Goal: Task Accomplishment & Management: Use online tool/utility

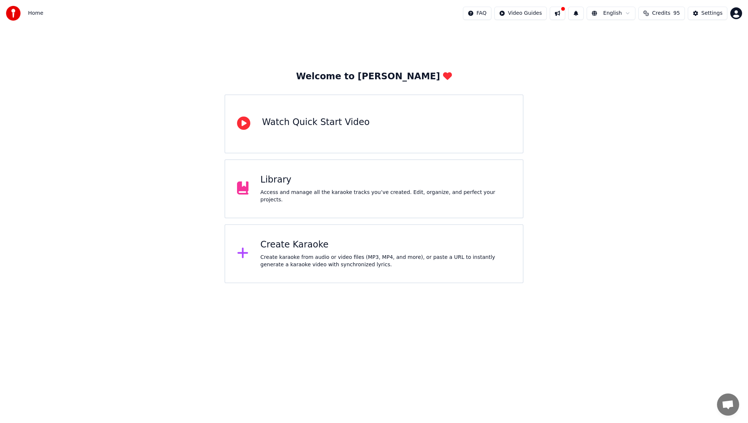
click at [311, 244] on div "Create Karaoke" at bounding box center [385, 245] width 251 height 12
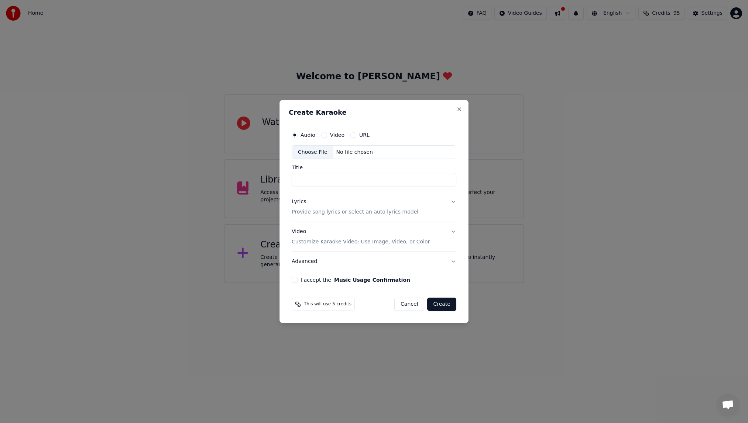
click at [319, 152] on div "Choose File" at bounding box center [312, 152] width 41 height 13
type input "**********"
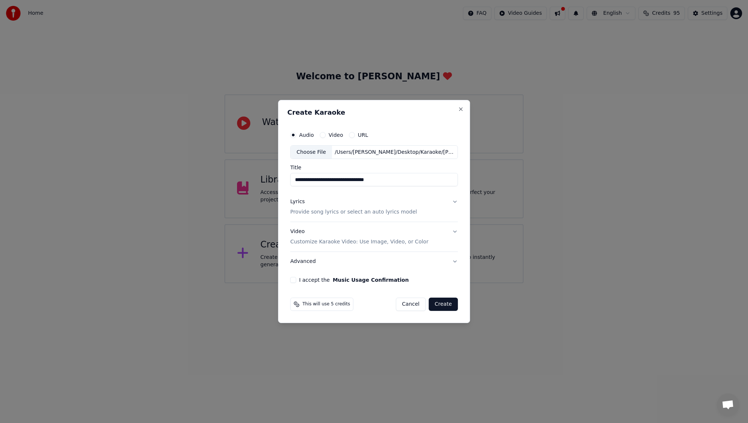
click at [346, 203] on div "Lyrics Provide song lyrics or select an auto lyrics model" at bounding box center [353, 208] width 127 height 18
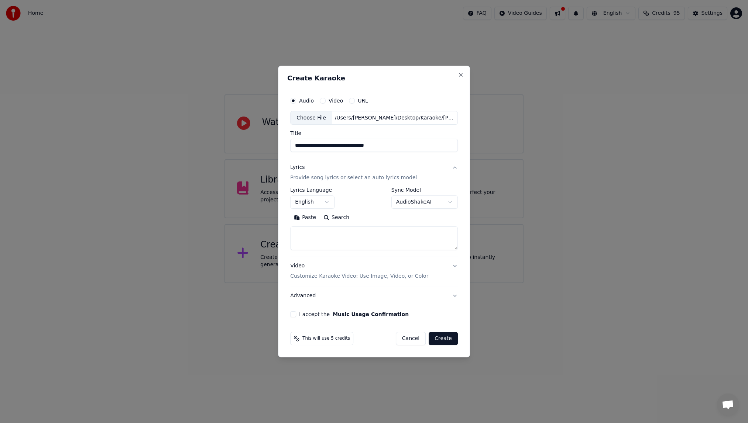
click at [336, 233] on textarea at bounding box center [374, 239] width 168 height 24
paste textarea "**********"
type textarea "**********"
click at [320, 201] on body "**********" at bounding box center [374, 142] width 748 height 284
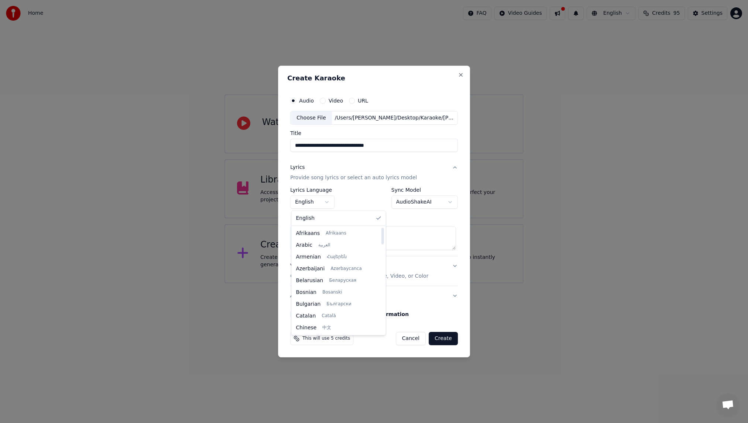
select select "**"
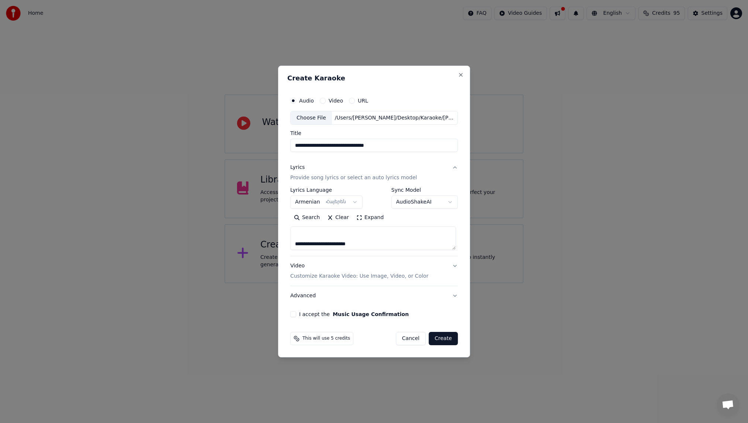
click at [293, 307] on div "**********" at bounding box center [374, 205] width 174 height 230
click at [297, 313] on div "I accept the Music Usage Confirmation" at bounding box center [374, 315] width 168 height 6
click at [296, 314] on button "I accept the Music Usage Confirmation" at bounding box center [293, 315] width 6 height 6
click at [349, 275] on p "Customize Karaoke Video: Use Image, Video, or Color" at bounding box center [359, 276] width 138 height 7
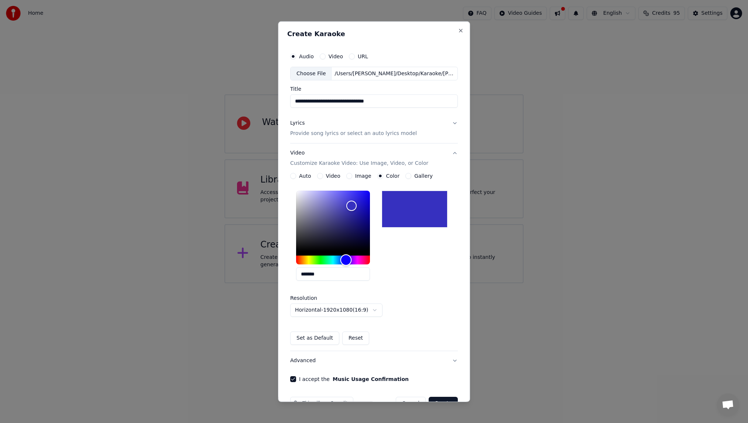
type input "*******"
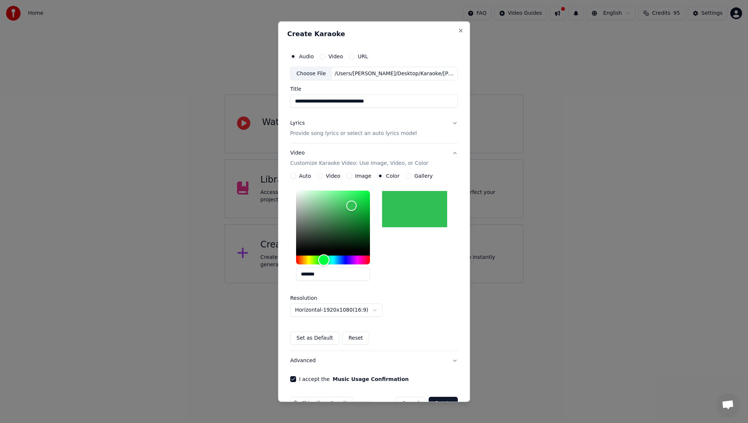
click at [322, 259] on div "Hue" at bounding box center [333, 260] width 74 height 9
click at [312, 341] on button "Set as Default" at bounding box center [314, 338] width 49 height 13
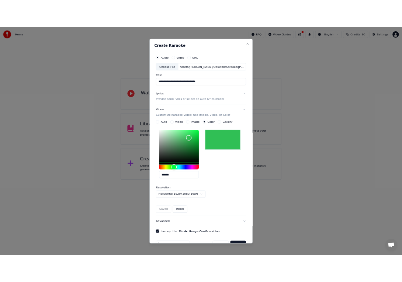
scroll to position [20, 0]
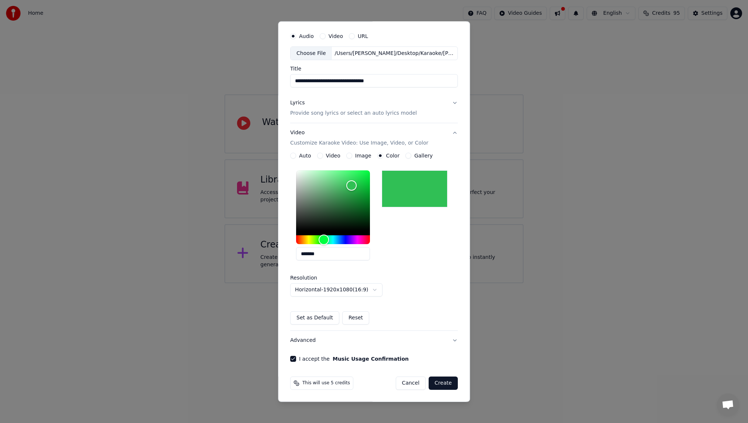
click at [442, 386] on button "Create" at bounding box center [443, 383] width 29 height 13
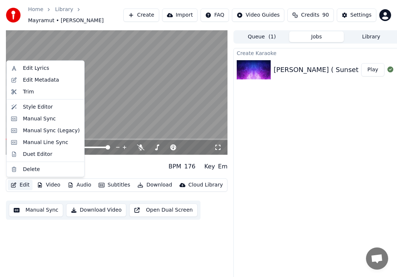
click at [25, 185] on button "Edit" at bounding box center [20, 185] width 25 height 10
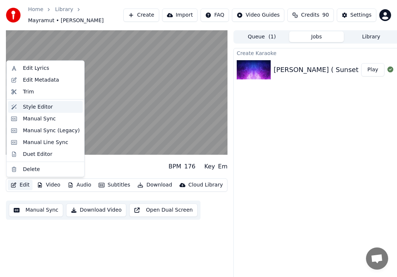
click at [58, 106] on div "Style Editor" at bounding box center [51, 106] width 57 height 7
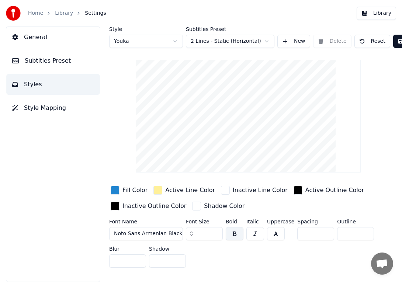
click at [25, 40] on span "General" at bounding box center [35, 37] width 23 height 9
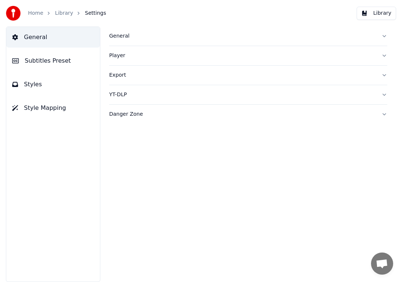
click at [45, 85] on button "Styles" at bounding box center [53, 84] width 94 height 21
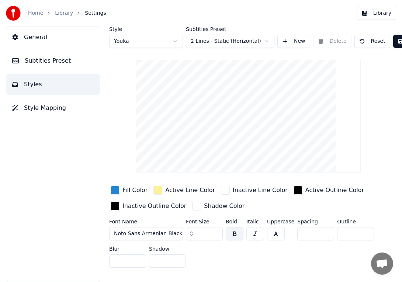
click at [53, 54] on button "Subtitles Preset" at bounding box center [53, 61] width 94 height 21
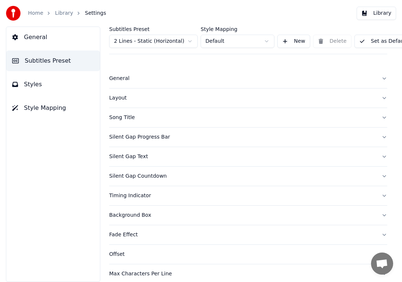
click at [67, 11] on link "Library" at bounding box center [64, 13] width 18 height 7
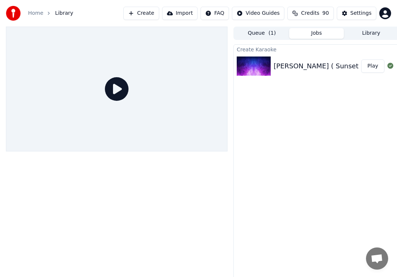
click at [250, 52] on div "Create Karaoke" at bounding box center [316, 49] width 165 height 9
click at [378, 65] on button "Play" at bounding box center [372, 65] width 23 height 13
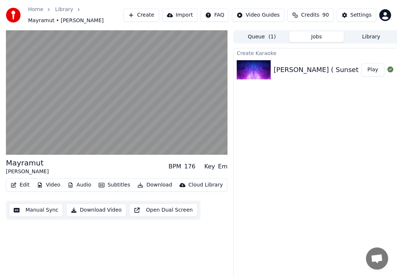
click at [171, 209] on button "Open Dual Screen" at bounding box center [163, 209] width 68 height 13
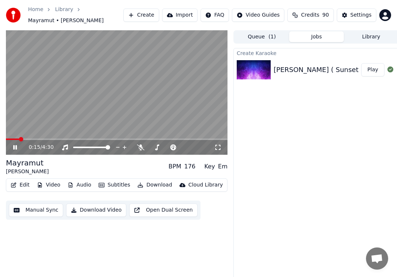
click at [31, 138] on video at bounding box center [116, 92] width 221 height 125
click at [39, 139] on span at bounding box center [116, 138] width 221 height 1
click at [15, 147] on icon at bounding box center [15, 147] width 4 height 5
click at [150, 147] on span at bounding box center [152, 147] width 4 height 4
click at [155, 147] on span at bounding box center [164, 147] width 37 height 1
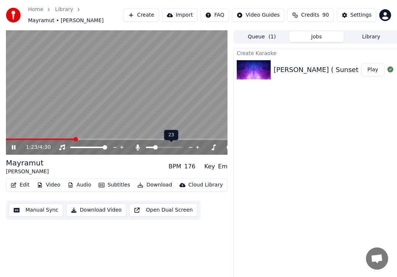
click at [154, 147] on span at bounding box center [155, 147] width 4 height 4
click at [179, 147] on span at bounding box center [171, 147] width 18 height 1
click at [151, 147] on span at bounding box center [153, 147] width 4 height 4
click at [99, 211] on button "Download Video" at bounding box center [96, 209] width 60 height 13
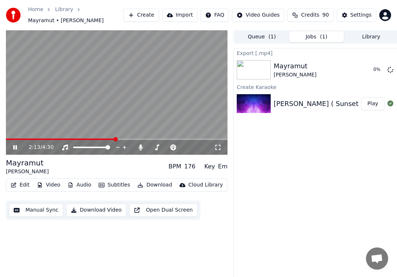
click at [16, 148] on icon at bounding box center [15, 147] width 4 height 4
click at [375, 70] on button "Show" at bounding box center [371, 69] width 27 height 13
click at [136, 14] on button "Create" at bounding box center [141, 14] width 36 height 13
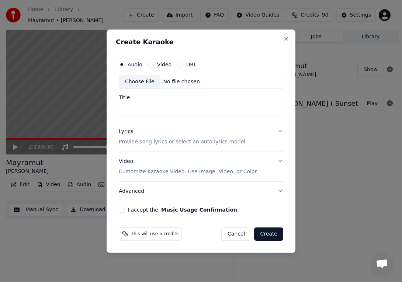
click at [143, 82] on div "Choose File" at bounding box center [139, 81] width 41 height 13
type input "**********"
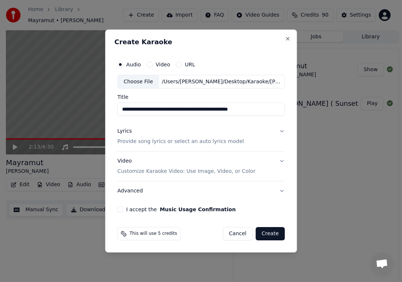
click at [155, 143] on p "Provide song lyrics or select an auto lyrics model" at bounding box center [180, 141] width 127 height 7
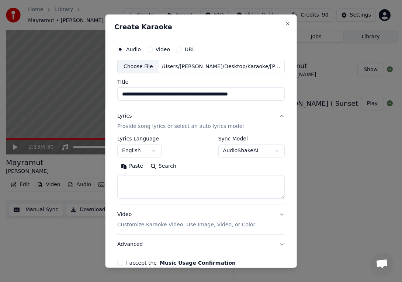
click at [143, 184] on textarea at bounding box center [201, 187] width 168 height 24
paste textarea "**********"
type textarea "**********"
click at [146, 152] on body "**********" at bounding box center [198, 141] width 397 height 282
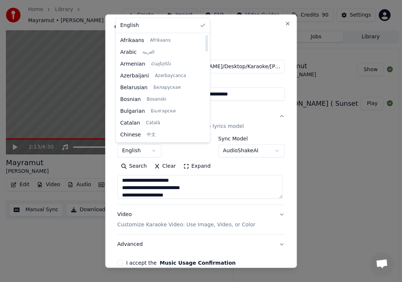
select select "**"
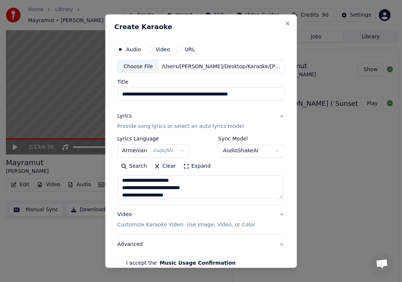
scroll to position [38, 0]
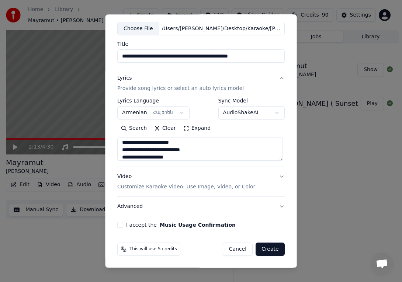
click at [119, 227] on button "I accept the Music Usage Confirmation" at bounding box center [120, 225] width 6 height 6
click at [168, 186] on p "Customize Karaoke Video: Use Image, Video, or Color" at bounding box center [186, 186] width 138 height 7
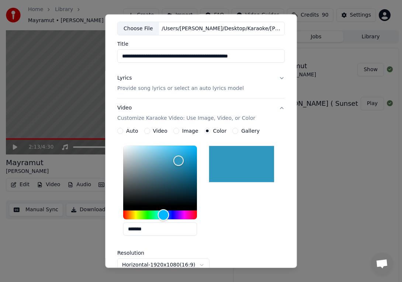
type input "*******"
click at [161, 217] on div "Hue" at bounding box center [160, 215] width 74 height 9
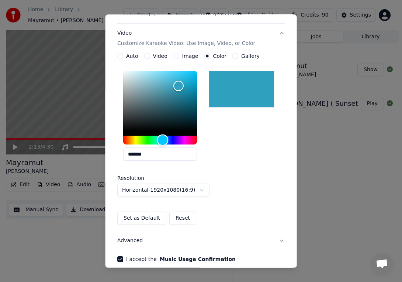
scroll to position [130, 0]
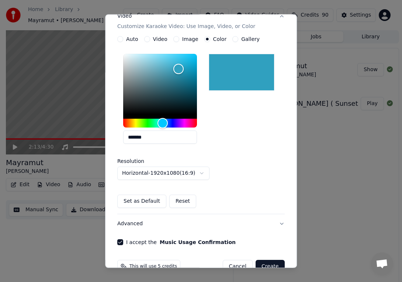
click at [142, 202] on button "Set as Default" at bounding box center [141, 201] width 49 height 13
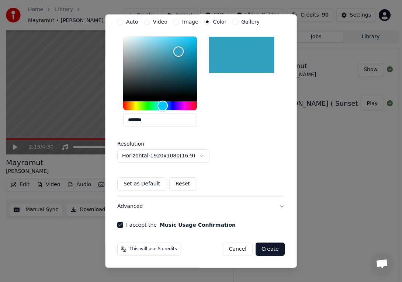
click at [274, 250] on button "Create" at bounding box center [270, 249] width 29 height 13
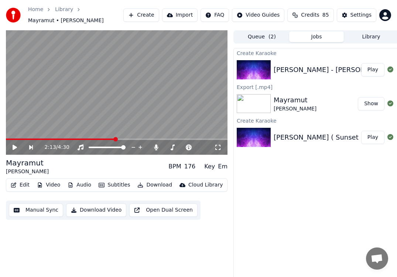
click at [264, 73] on img at bounding box center [254, 69] width 34 height 19
click at [367, 71] on button "Play" at bounding box center [372, 69] width 23 height 13
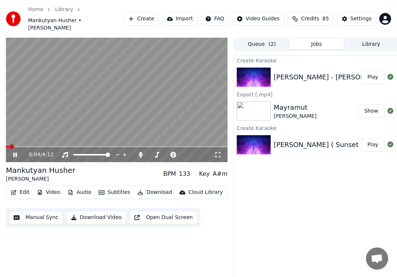
click at [30, 146] on span at bounding box center [116, 146] width 221 height 1
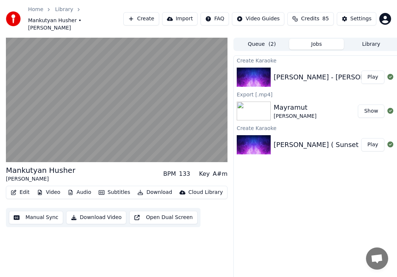
click at [96, 211] on button "Download Video" at bounding box center [96, 217] width 60 height 13
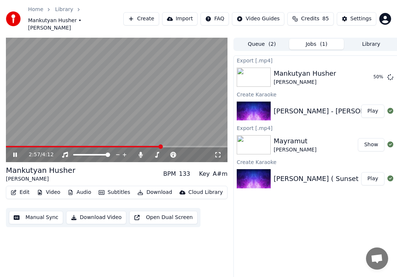
click at [16, 152] on icon at bounding box center [15, 154] width 4 height 4
click at [368, 71] on button "Show" at bounding box center [371, 77] width 27 height 13
click at [145, 18] on button "Create" at bounding box center [141, 18] width 36 height 13
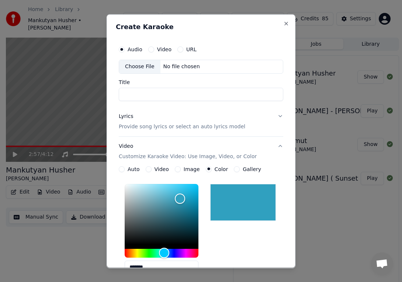
click at [137, 67] on div "Choose File" at bounding box center [139, 66] width 41 height 13
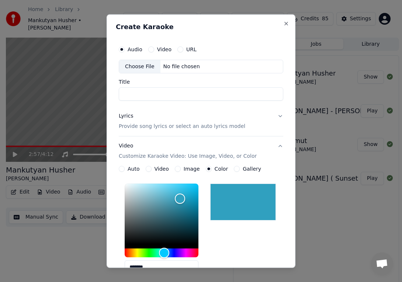
type input "**********"
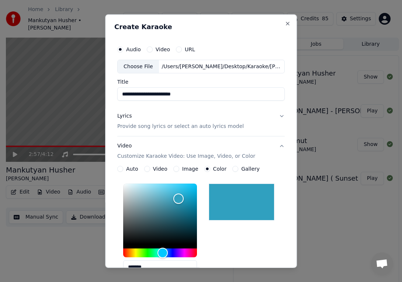
click at [137, 126] on p "Provide song lyrics or select an auto lyrics model" at bounding box center [180, 126] width 127 height 7
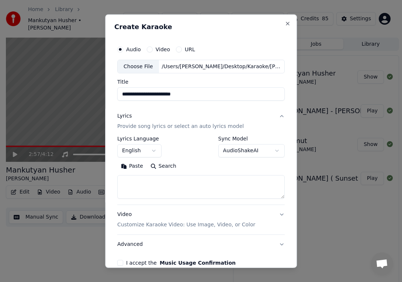
click at [133, 179] on textarea at bounding box center [201, 187] width 168 height 24
paste textarea "**********"
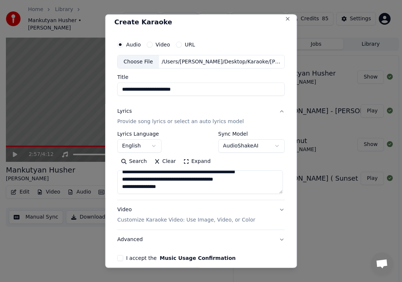
scroll to position [20, 0]
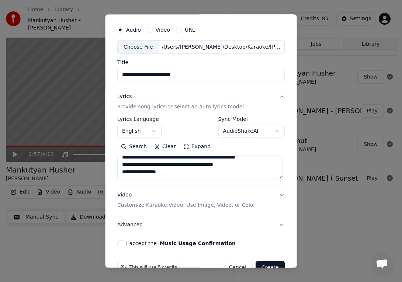
type textarea "**********"
click at [222, 203] on p "Customize Karaoke Video: Use Image, Video, or Color" at bounding box center [186, 205] width 138 height 7
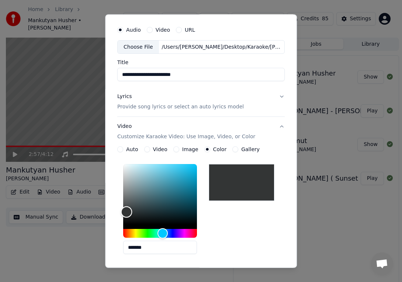
drag, startPoint x: 166, startPoint y: 220, endPoint x: 125, endPoint y: 212, distance: 42.1
click at [125, 212] on div "Color" at bounding box center [160, 194] width 74 height 61
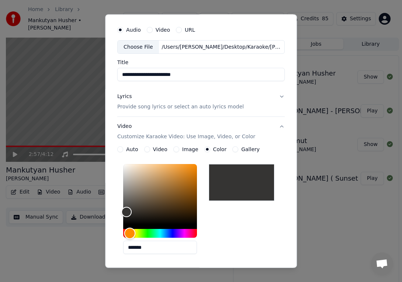
drag, startPoint x: 133, startPoint y: 235, endPoint x: 128, endPoint y: 234, distance: 4.4
click at [128, 234] on div "Hue" at bounding box center [160, 233] width 74 height 9
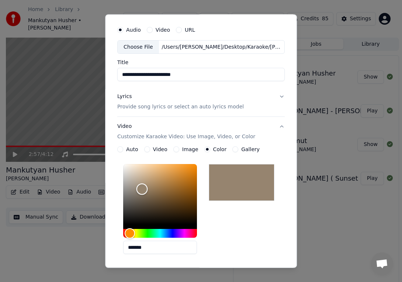
type input "*******"
drag, startPoint x: 139, startPoint y: 205, endPoint x: 140, endPoint y: 189, distance: 15.2
click at [140, 189] on div "Color" at bounding box center [160, 194] width 74 height 61
click at [229, 227] on div "*******" at bounding box center [201, 210] width 168 height 99
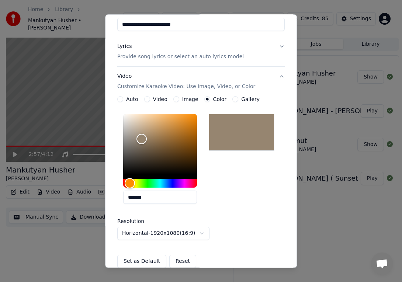
scroll to position [76, 0]
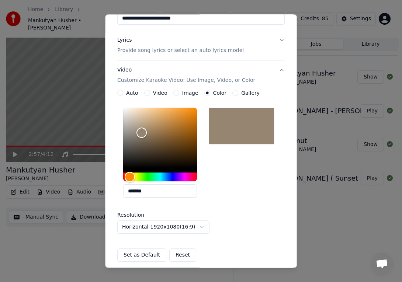
click at [155, 255] on button "Set as Default" at bounding box center [141, 255] width 49 height 13
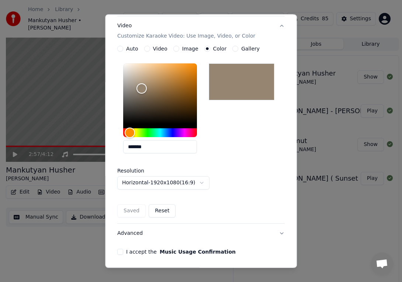
scroll to position [147, 0]
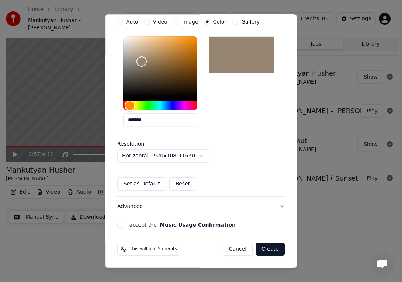
click at [131, 226] on label "I accept the Music Usage Confirmation" at bounding box center [181, 225] width 110 height 5
click at [123, 226] on button "I accept the Music Usage Confirmation" at bounding box center [120, 225] width 6 height 6
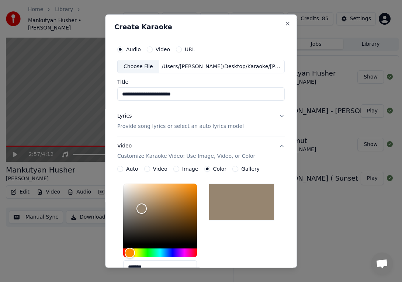
click at [278, 116] on button "Lyrics Provide song lyrics or select an auto lyrics model" at bounding box center [201, 122] width 168 height 30
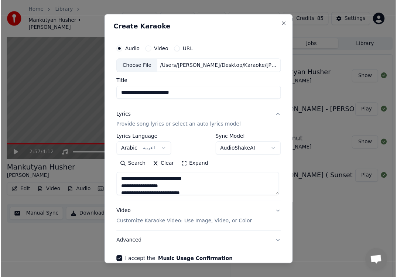
scroll to position [38, 0]
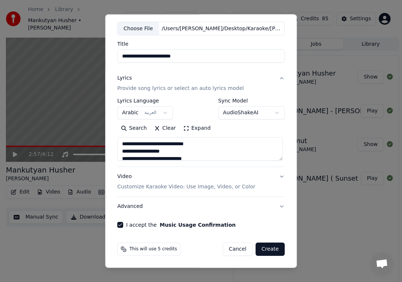
click at [267, 248] on button "Create" at bounding box center [270, 249] width 29 height 13
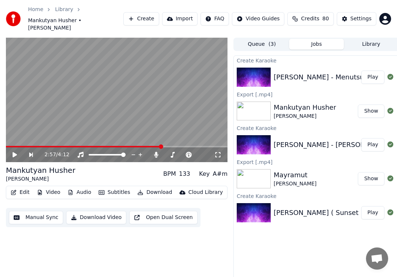
click at [370, 71] on button "Play" at bounding box center [372, 77] width 23 height 13
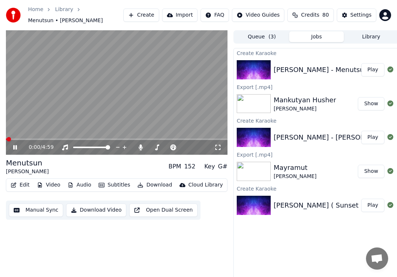
click at [21, 138] on span at bounding box center [116, 138] width 221 height 1
click at [19, 138] on span at bounding box center [12, 138] width 13 height 1
click at [39, 138] on video at bounding box center [116, 92] width 221 height 125
click at [39, 139] on span at bounding box center [116, 138] width 221 height 1
click at [16, 148] on icon at bounding box center [15, 147] width 4 height 5
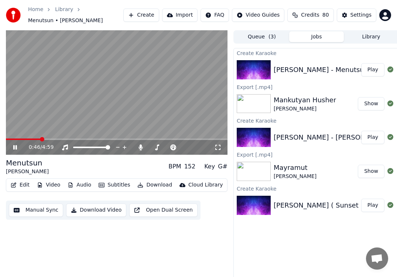
click at [53, 139] on span at bounding box center [116, 138] width 221 height 1
click at [68, 139] on span at bounding box center [116, 138] width 221 height 1
click at [18, 147] on icon at bounding box center [20, 147] width 17 height 6
click at [15, 146] on icon at bounding box center [15, 147] width 4 height 5
click at [13, 149] on icon at bounding box center [15, 147] width 4 height 4
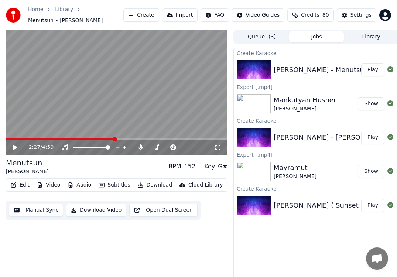
click at [275, 66] on div "[PERSON_NAME] - Menutsun" at bounding box center [321, 70] width 95 height 10
